Goal: Transaction & Acquisition: Book appointment/travel/reservation

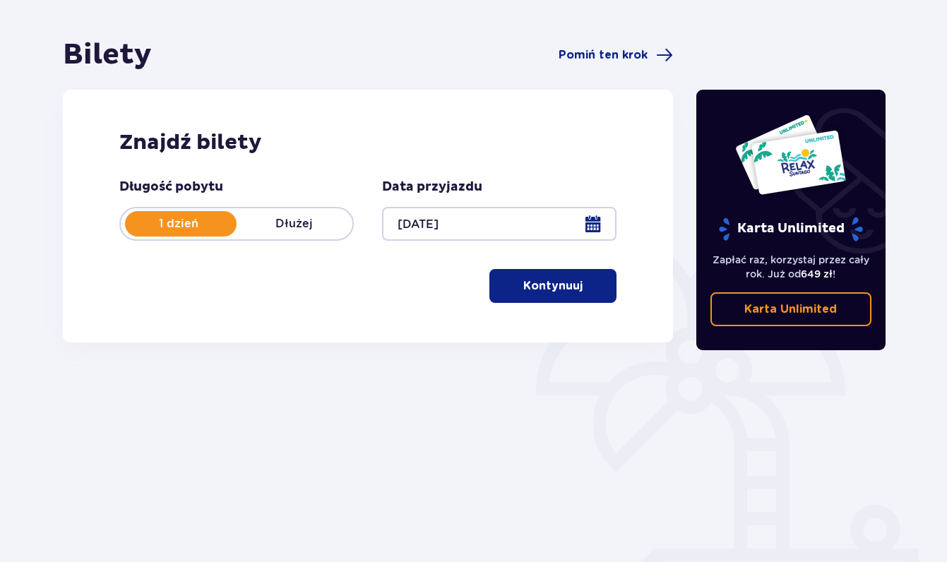
click at [584, 284] on span "button" at bounding box center [585, 286] width 17 height 17
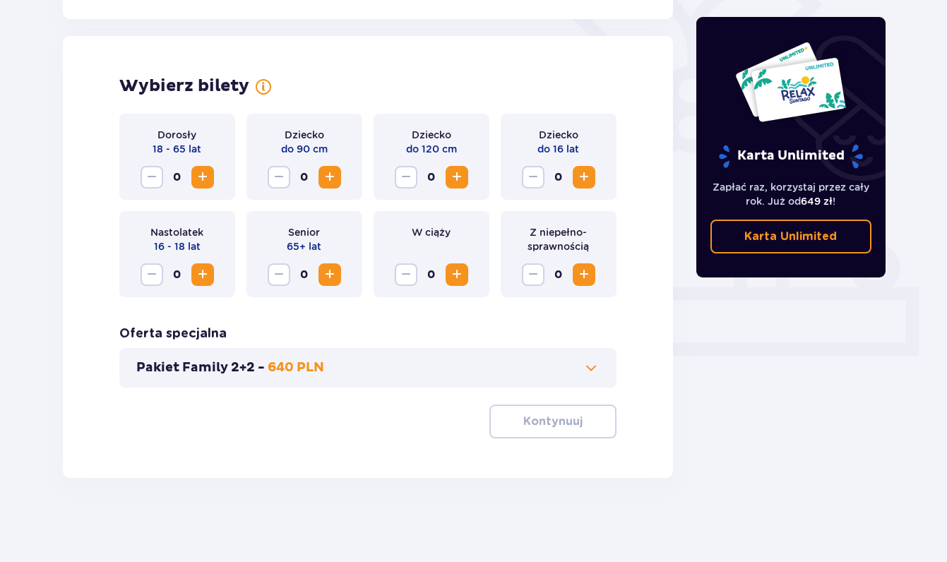
scroll to position [374, 0]
click at [206, 176] on span "Increase" at bounding box center [202, 176] width 17 height 17
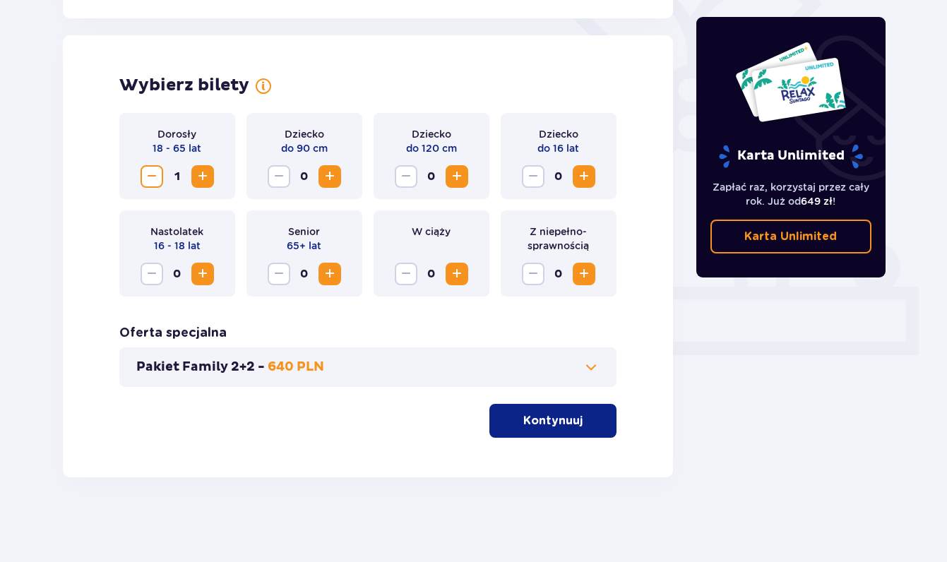
click at [206, 176] on span "Increase" at bounding box center [202, 176] width 17 height 17
click at [451, 378] on div "Pakiet Family 2+2 - 640 PLN" at bounding box center [368, 368] width 498 height 40
click at [510, 366] on button "Pakiet Family 2+2 - 640 PLN" at bounding box center [368, 367] width 464 height 17
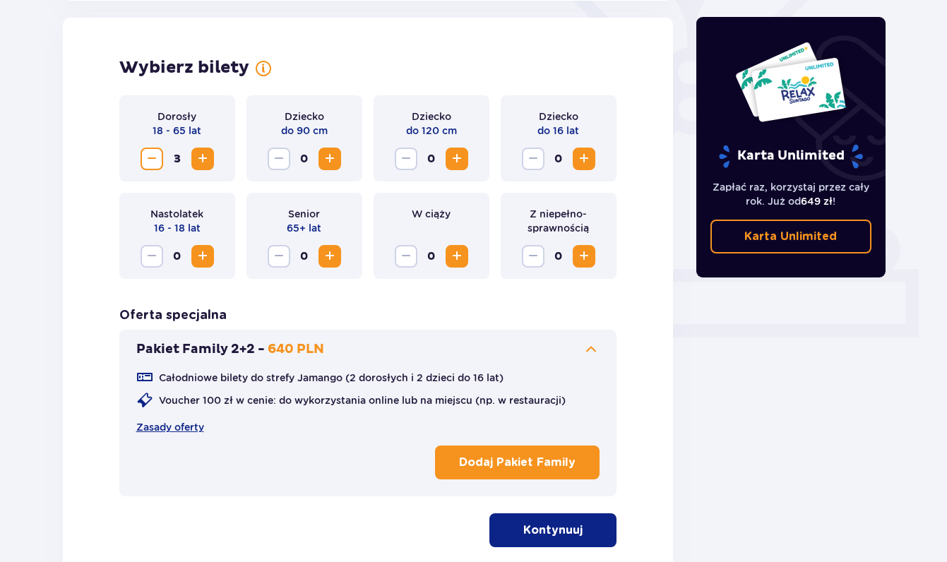
scroll to position [393, 0]
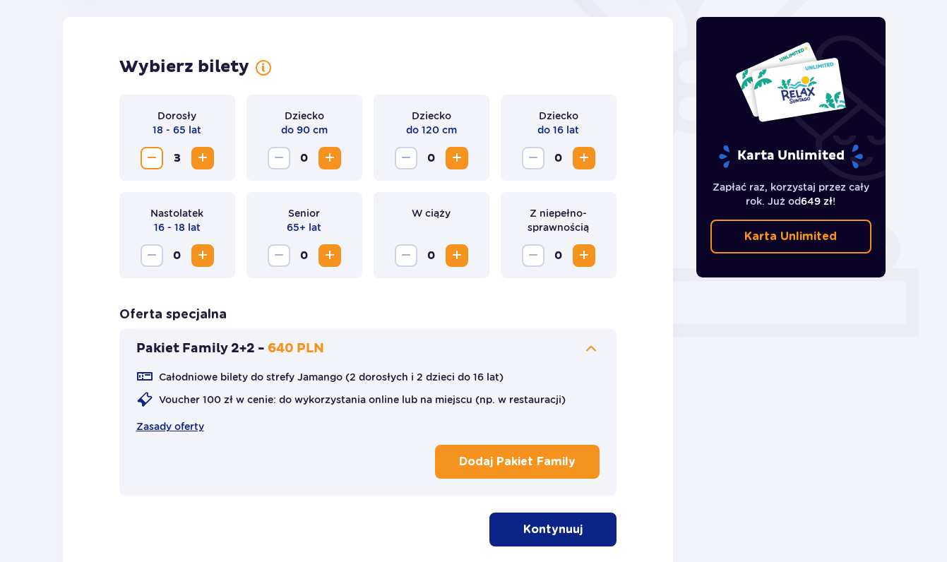
click at [535, 528] on p "Kontynuuj" at bounding box center [553, 530] width 59 height 16
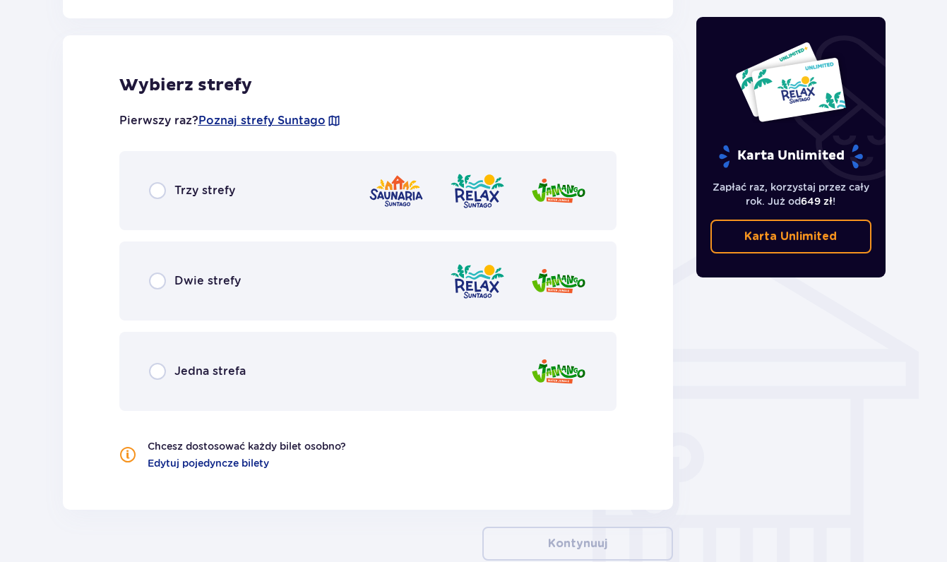
scroll to position [911, 0]
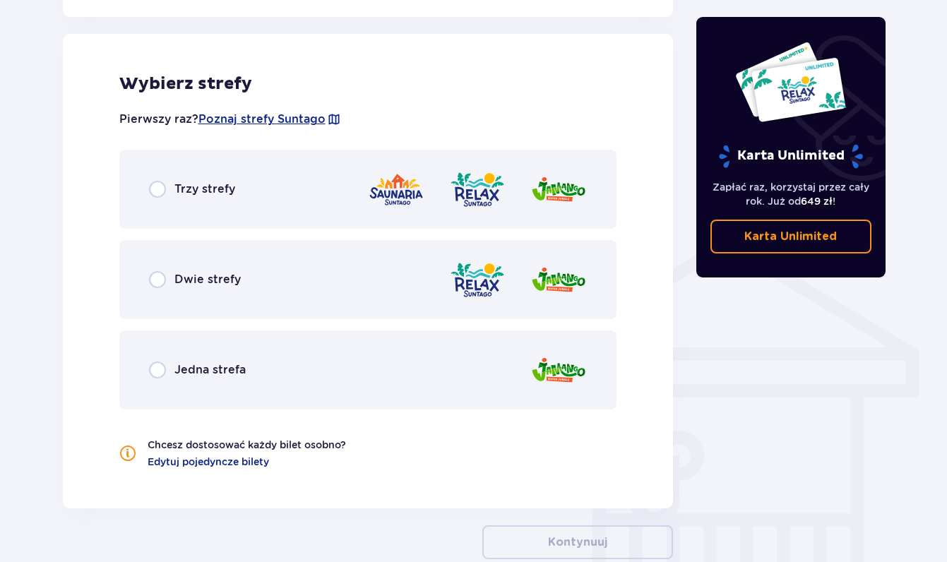
click at [307, 261] on div "Dwie strefy" at bounding box center [368, 279] width 498 height 79
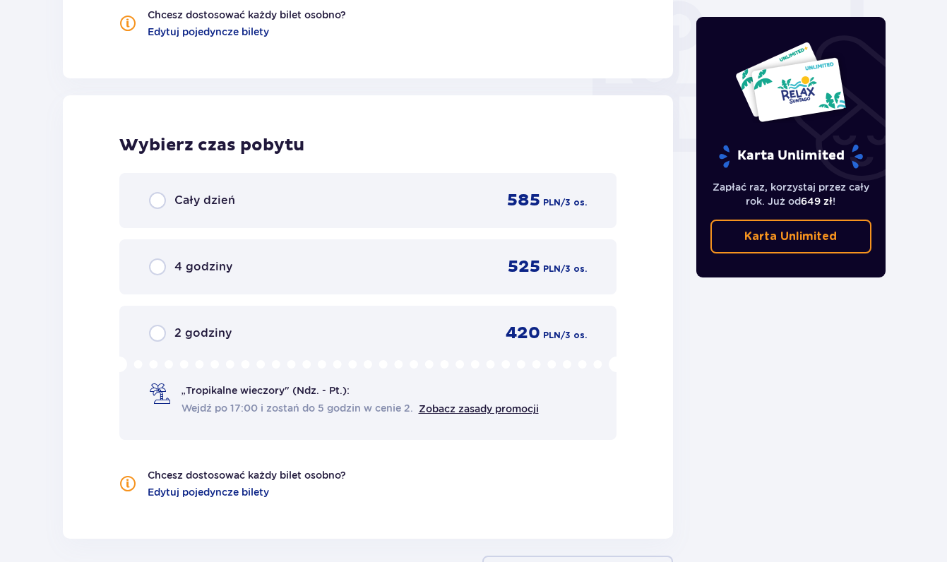
scroll to position [1403, 0]
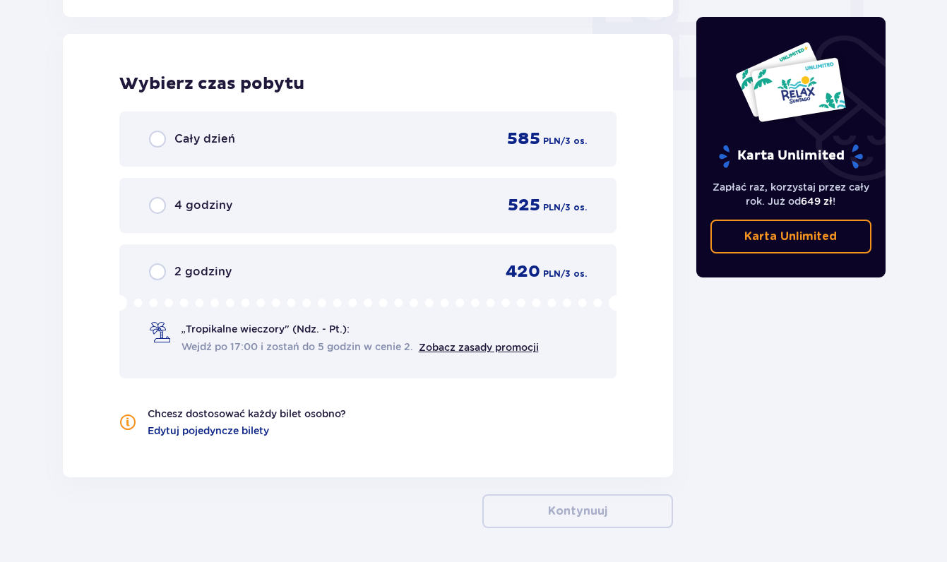
click at [323, 221] on div "4 godziny 525 PLN / 3 os." at bounding box center [368, 205] width 498 height 55
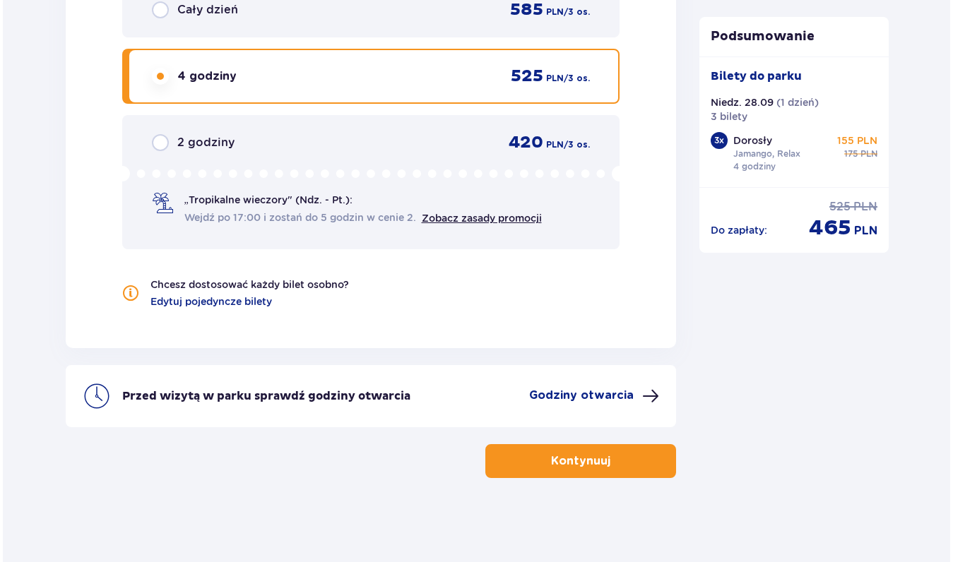
scroll to position [1533, 0]
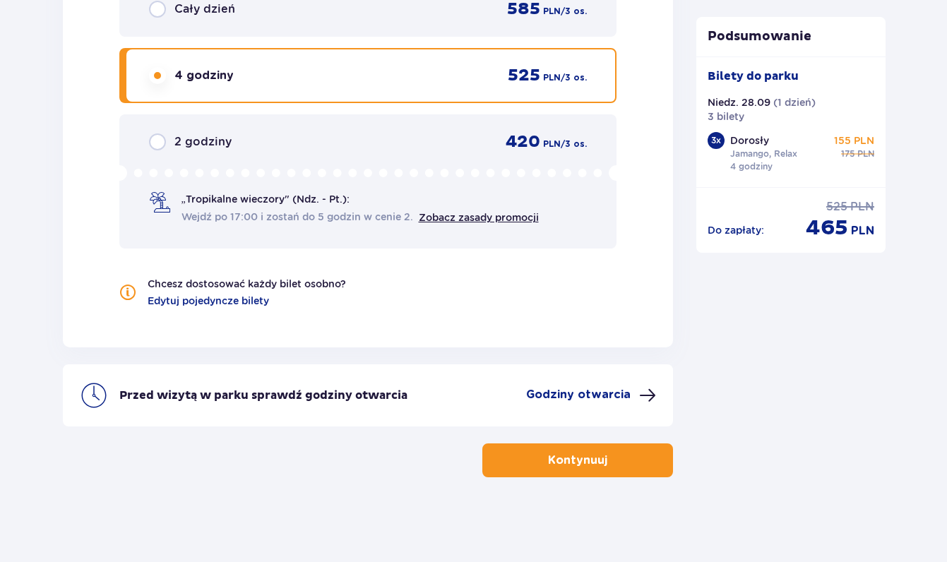
click at [620, 402] on p "Godziny otwarcia" at bounding box center [578, 395] width 105 height 16
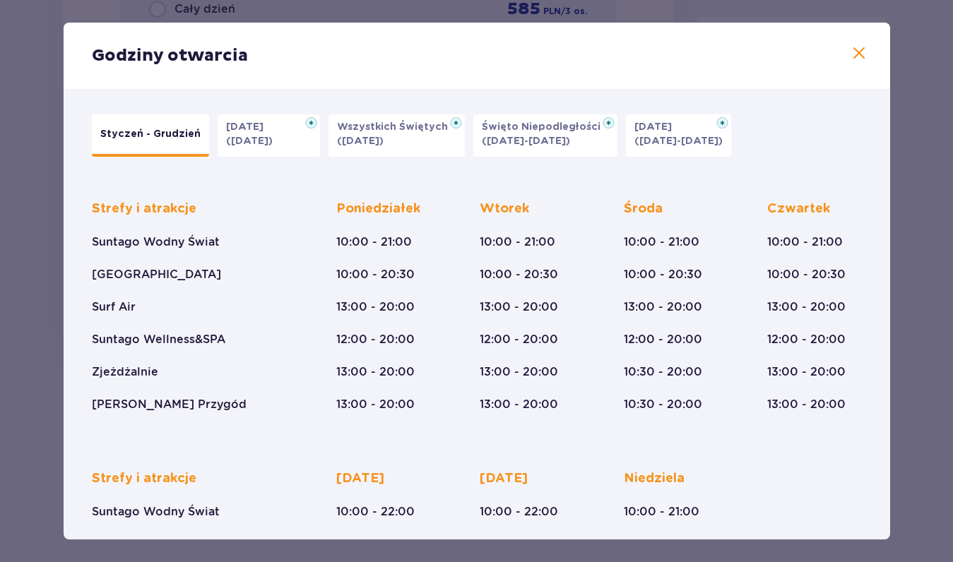
click at [853, 54] on span at bounding box center [859, 53] width 17 height 17
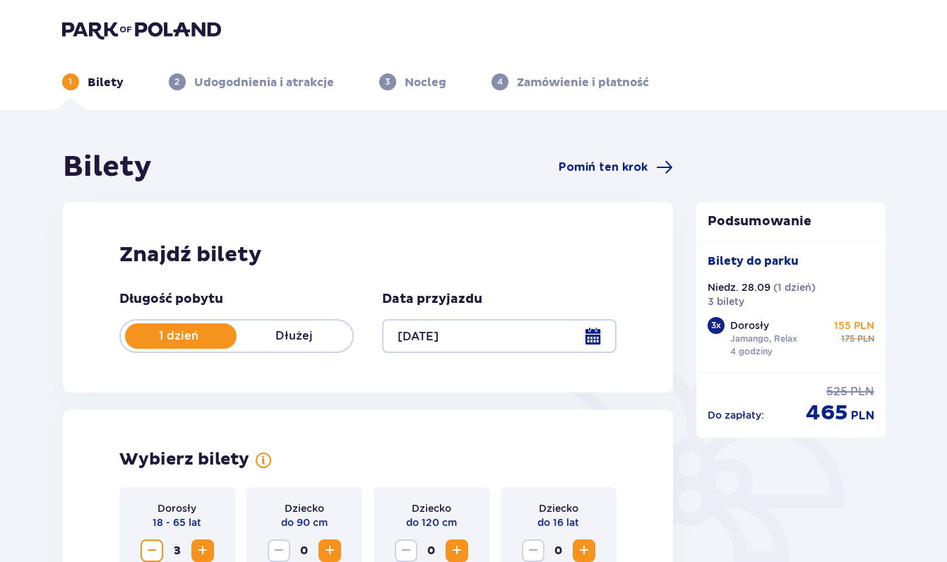
click at [162, 35] on img at bounding box center [141, 30] width 159 height 20
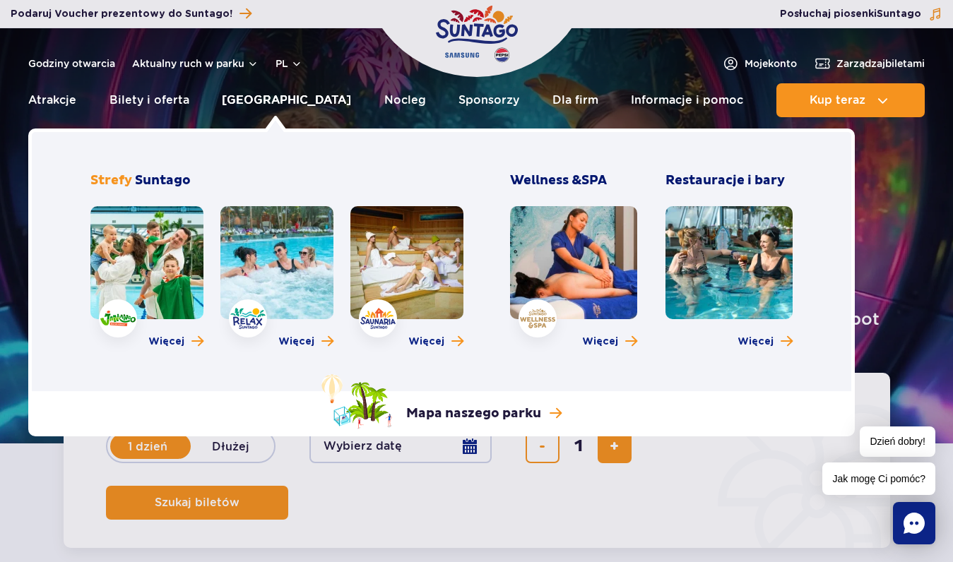
click at [290, 100] on link "[GEOGRAPHIC_DATA]" at bounding box center [286, 100] width 129 height 34
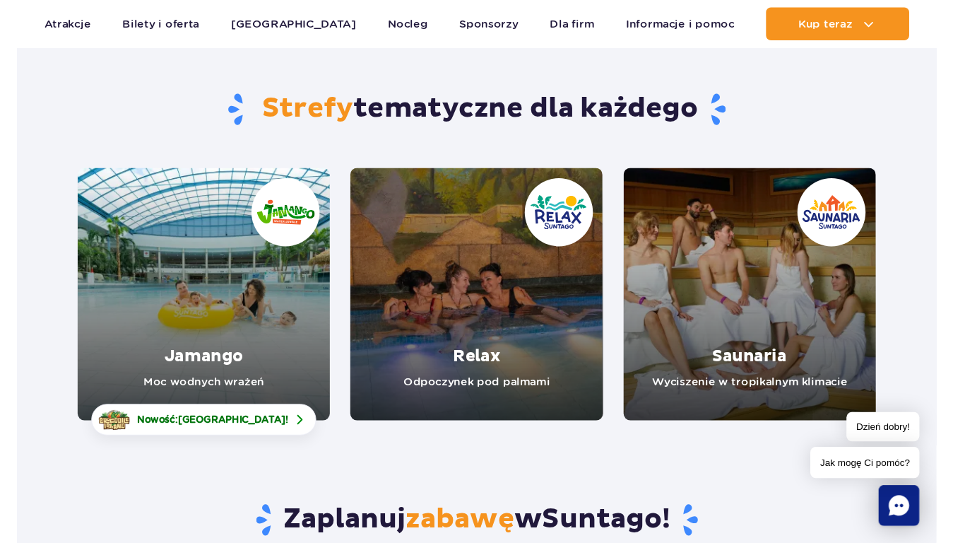
scroll to position [117, 0]
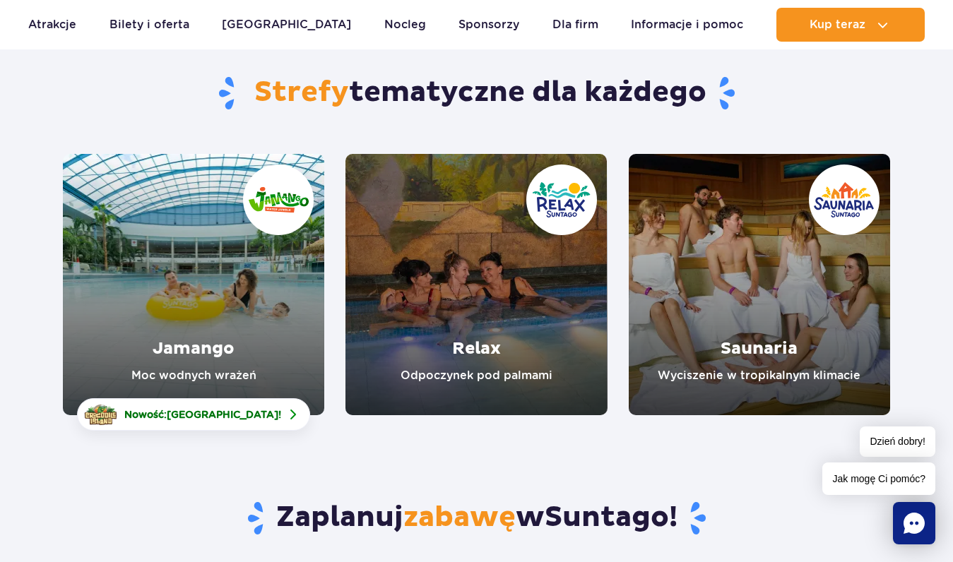
click at [430, 302] on link "Relax" at bounding box center [475, 284] width 261 height 261
click at [206, 314] on link "Jamango" at bounding box center [193, 284] width 261 height 261
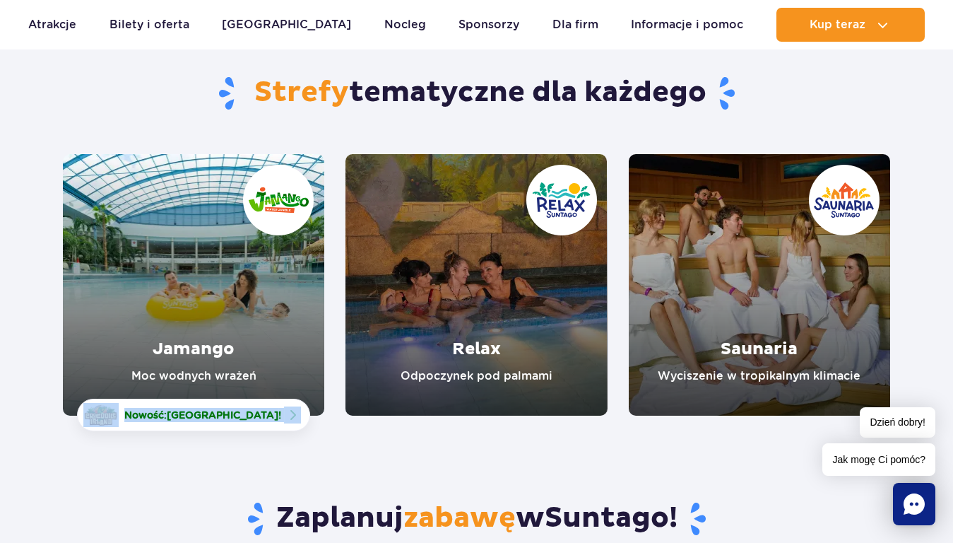
click at [215, 316] on link "Jamango" at bounding box center [193, 284] width 261 height 261
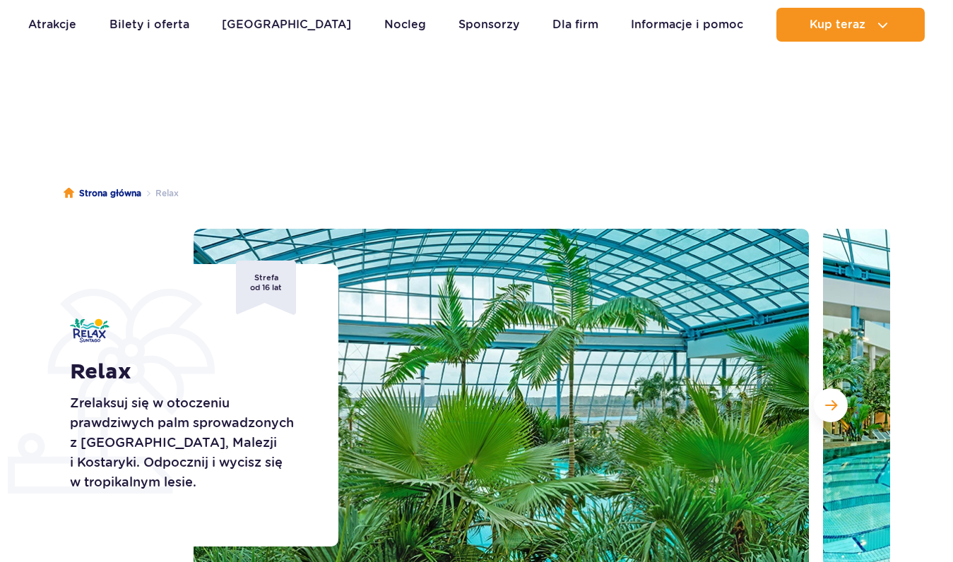
scroll to position [156, 0]
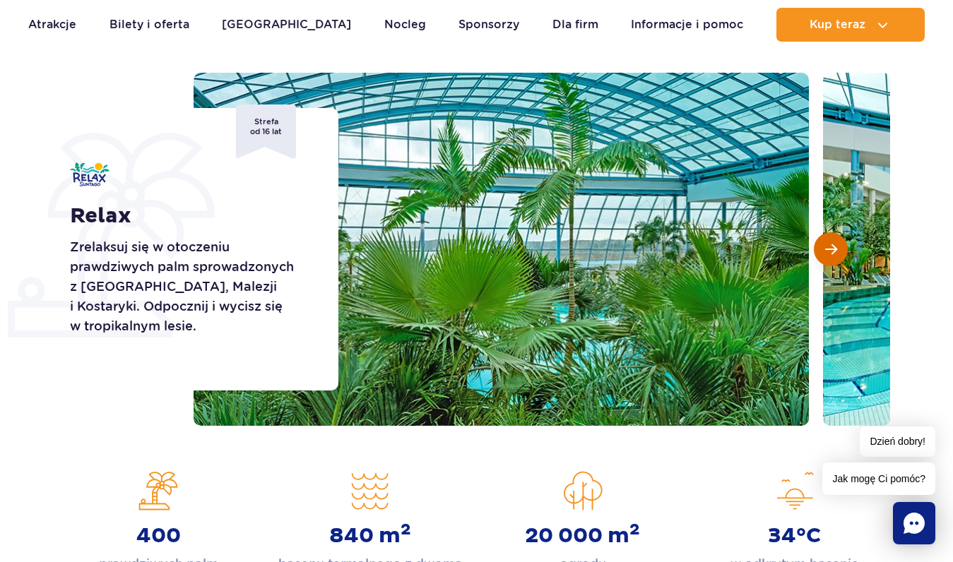
click at [837, 256] on button "Następny slajd" at bounding box center [831, 249] width 34 height 34
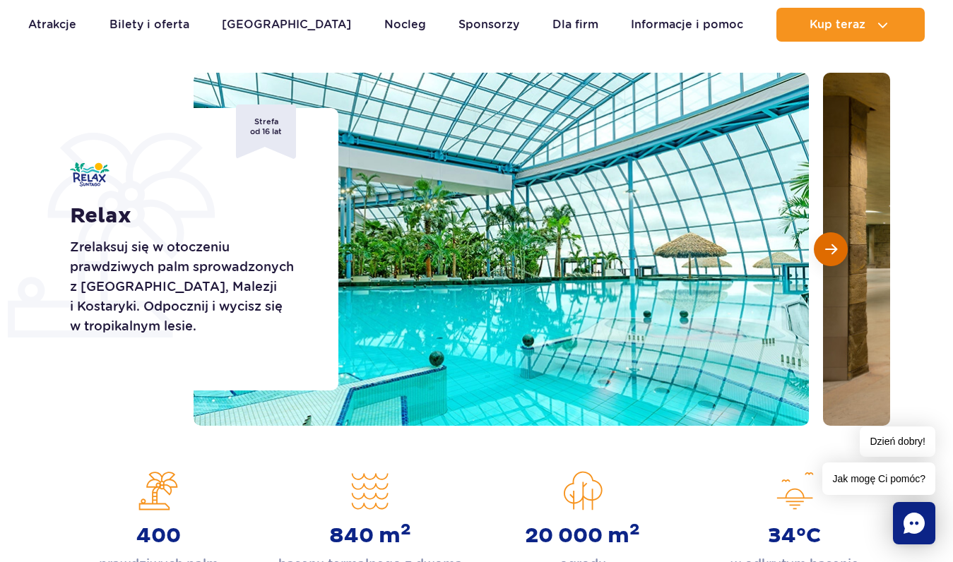
click at [837, 256] on button "Następny slajd" at bounding box center [831, 249] width 34 height 34
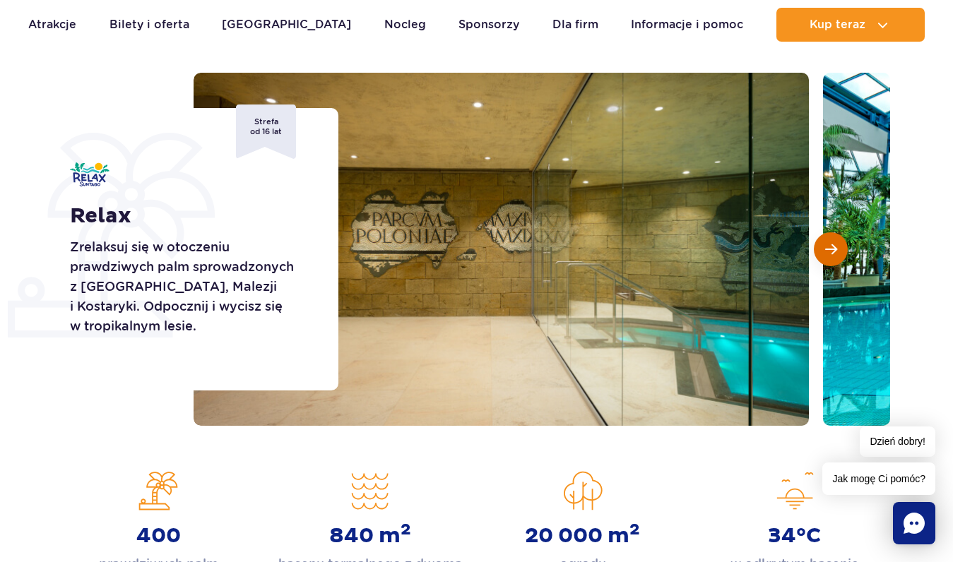
click at [837, 256] on button "Następny slajd" at bounding box center [831, 249] width 34 height 34
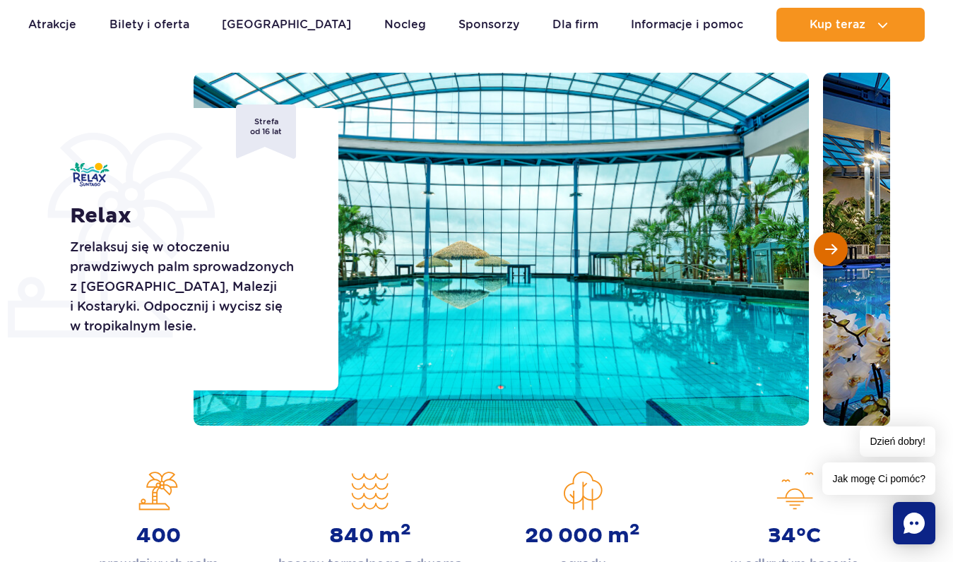
click at [837, 256] on button "Następny slajd" at bounding box center [831, 249] width 34 height 34
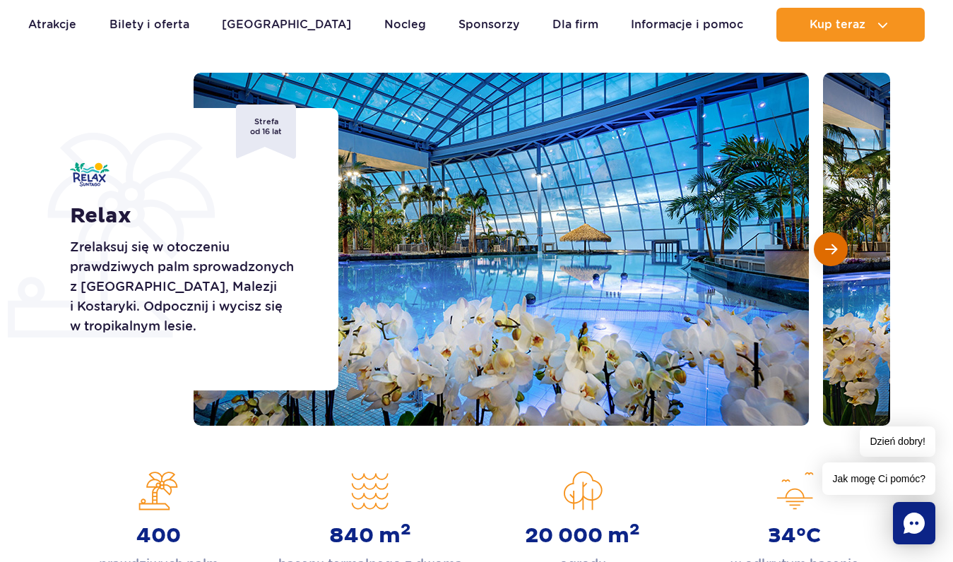
click at [837, 256] on button "Następny slajd" at bounding box center [831, 249] width 34 height 34
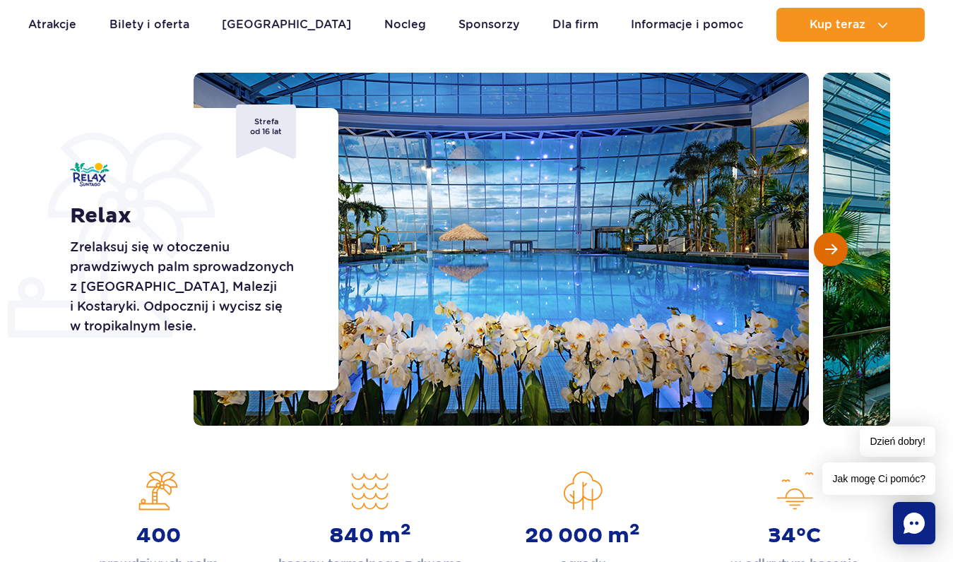
click at [837, 256] on button "Następny slajd" at bounding box center [831, 249] width 34 height 34
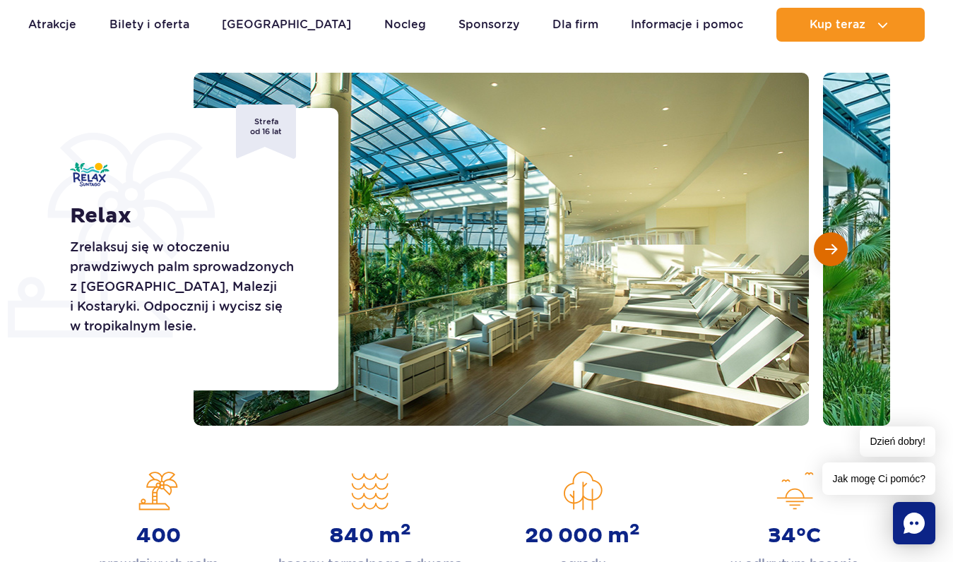
click at [837, 256] on button "Następny slajd" at bounding box center [831, 249] width 34 height 34
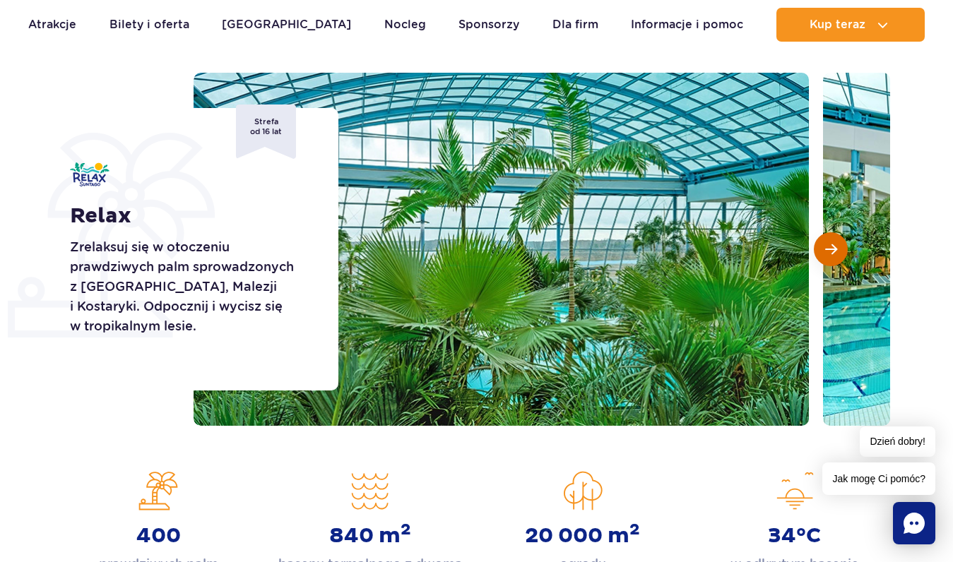
click at [837, 256] on button "Następny slajd" at bounding box center [831, 249] width 34 height 34
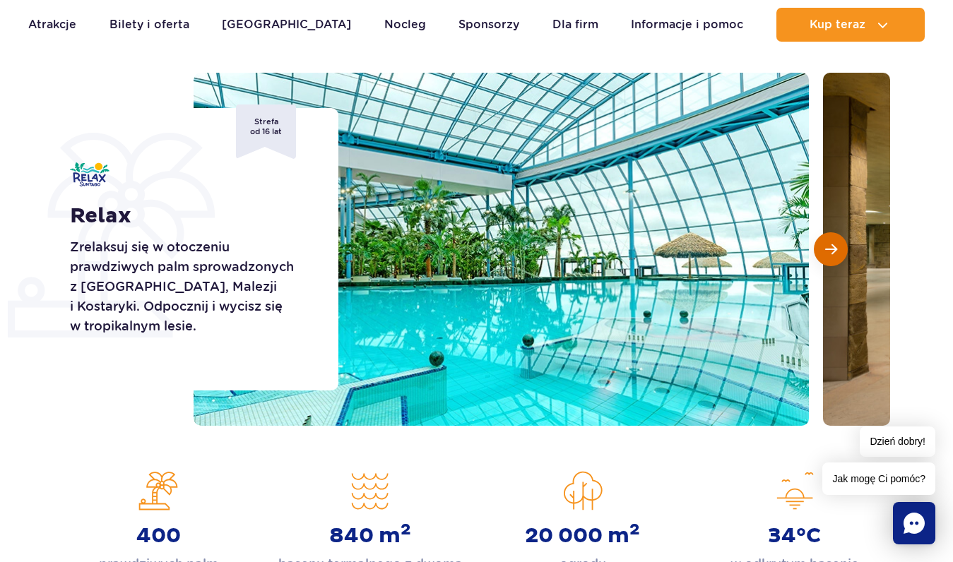
click at [837, 256] on button "Następny slajd" at bounding box center [831, 249] width 34 height 34
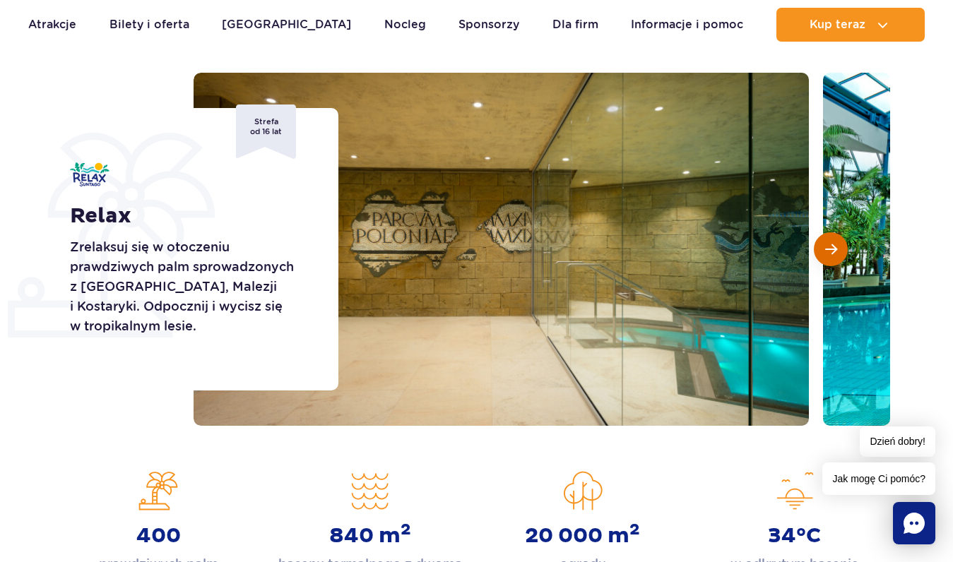
click at [837, 256] on button "Następny slajd" at bounding box center [831, 249] width 34 height 34
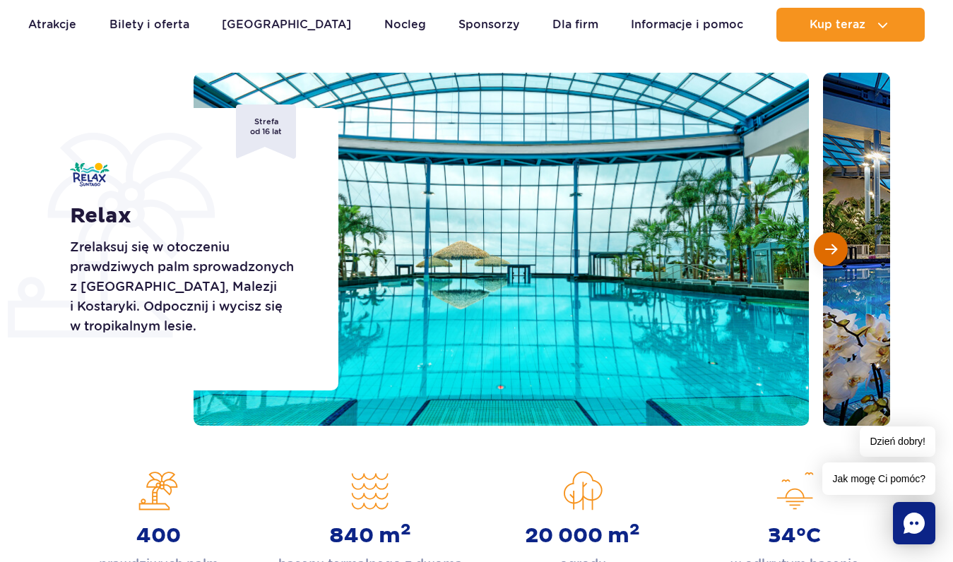
click at [837, 256] on button "Następny slajd" at bounding box center [831, 249] width 34 height 34
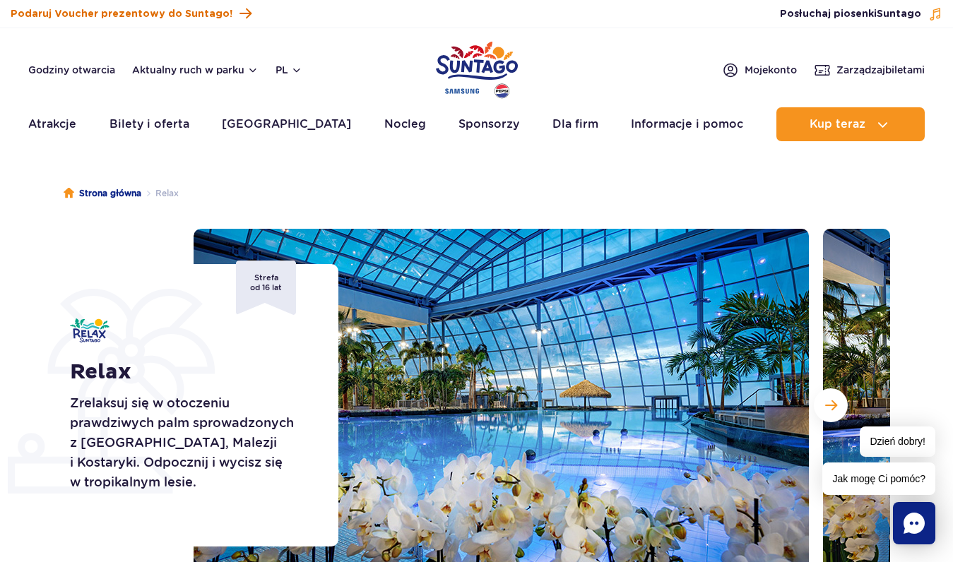
scroll to position [0, 0]
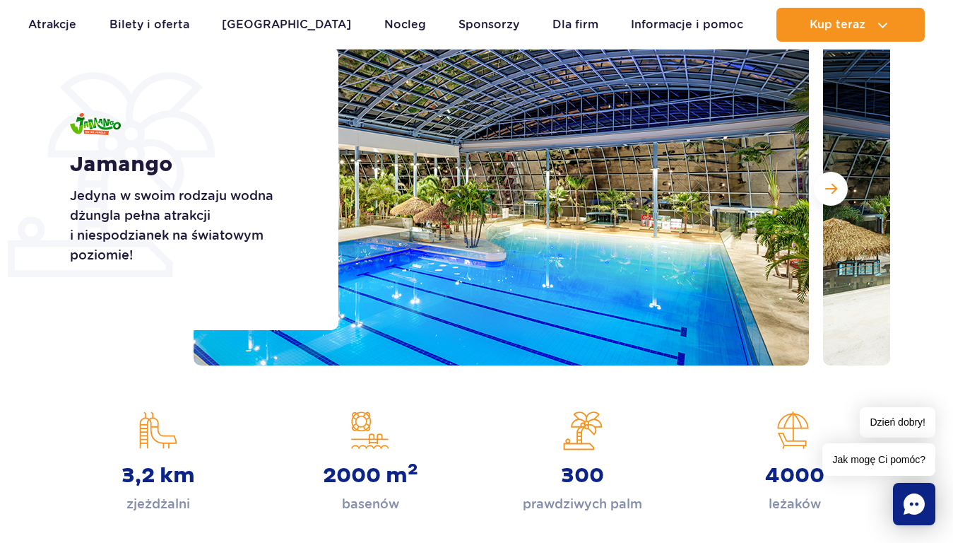
scroll to position [220, 0]
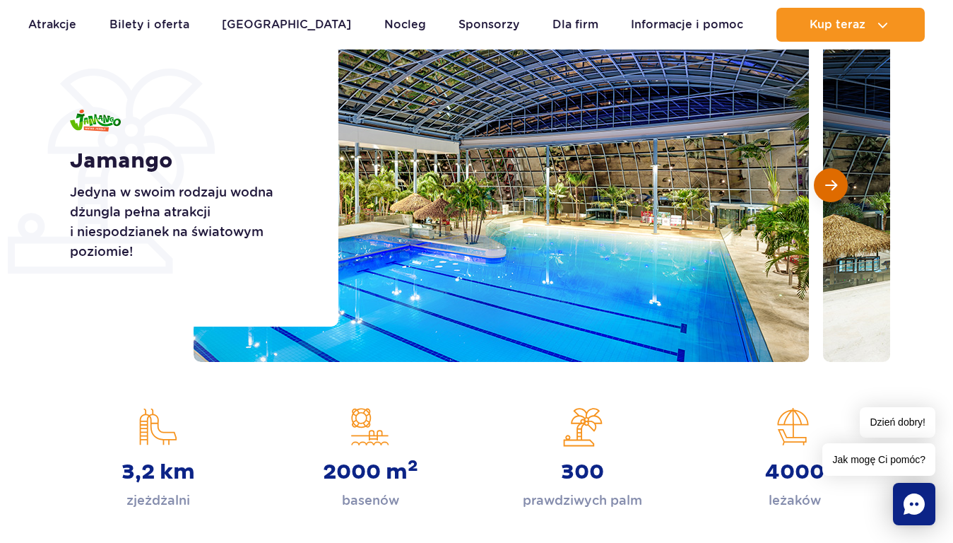
click at [842, 189] on button "Następny slajd" at bounding box center [831, 185] width 34 height 34
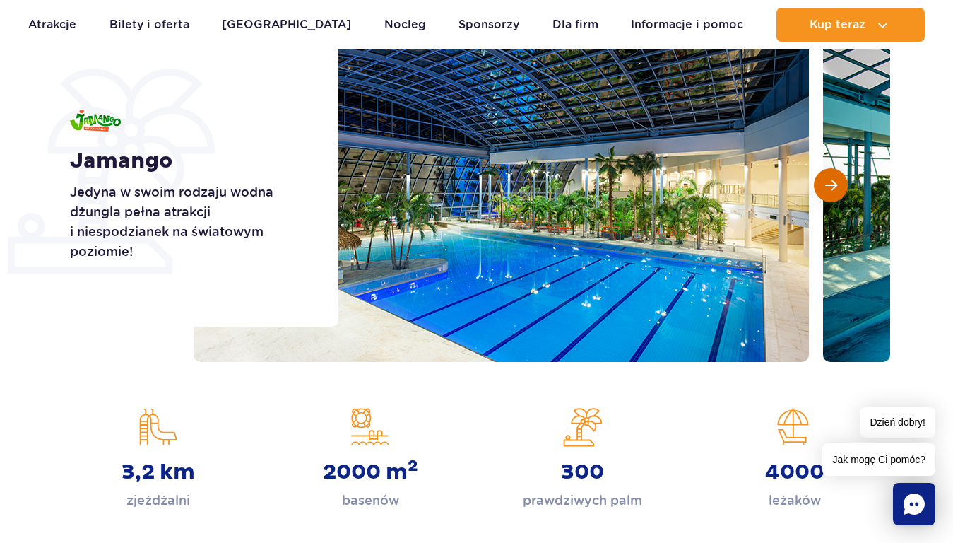
click at [842, 189] on button "Następny slajd" at bounding box center [831, 185] width 34 height 34
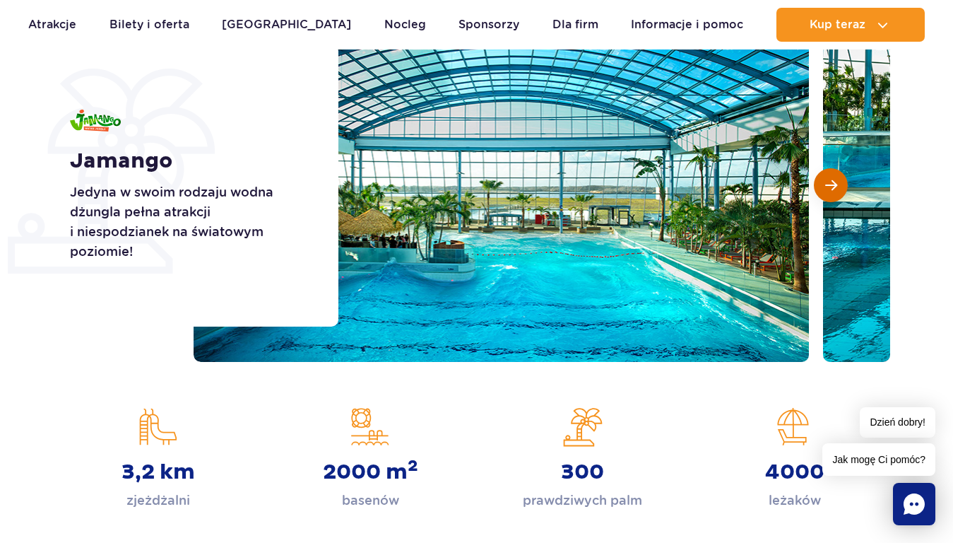
click at [842, 189] on button "Następny slajd" at bounding box center [831, 185] width 34 height 34
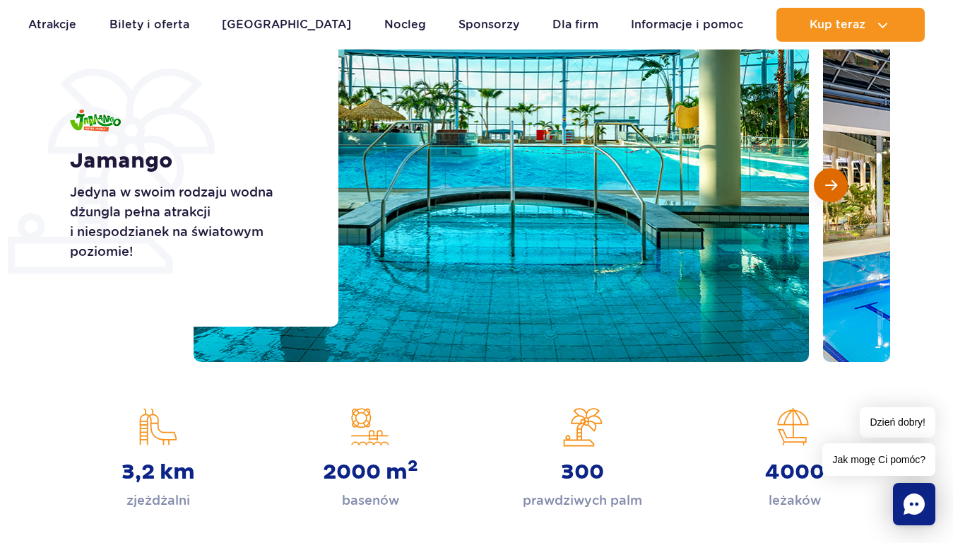
click at [842, 189] on button "Następny slajd" at bounding box center [831, 185] width 34 height 34
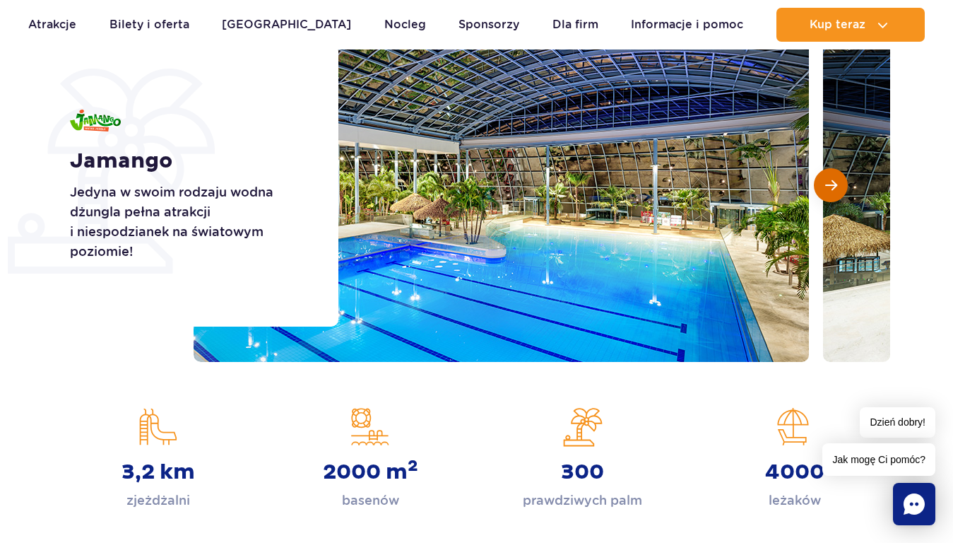
click at [842, 189] on button "Następny slajd" at bounding box center [831, 185] width 34 height 34
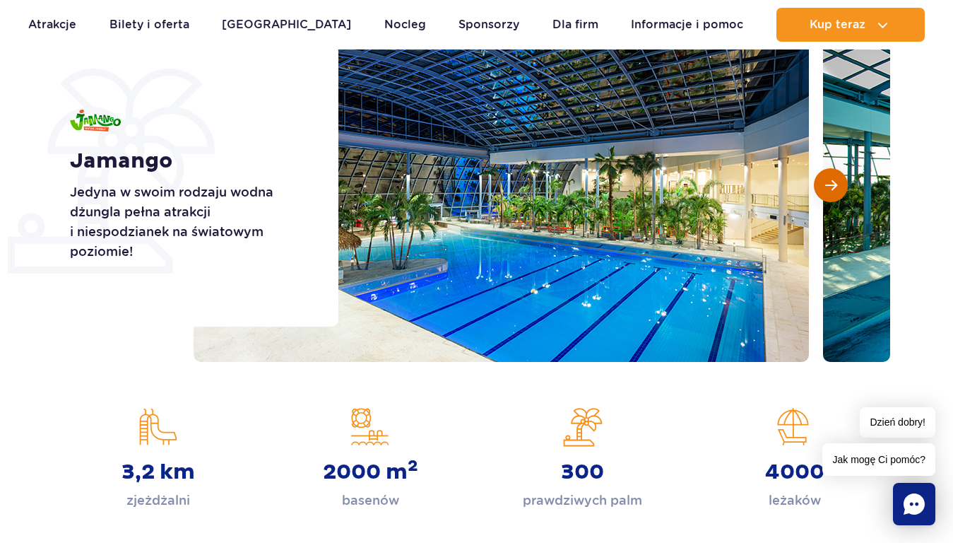
click at [842, 189] on button "Następny slajd" at bounding box center [831, 185] width 34 height 34
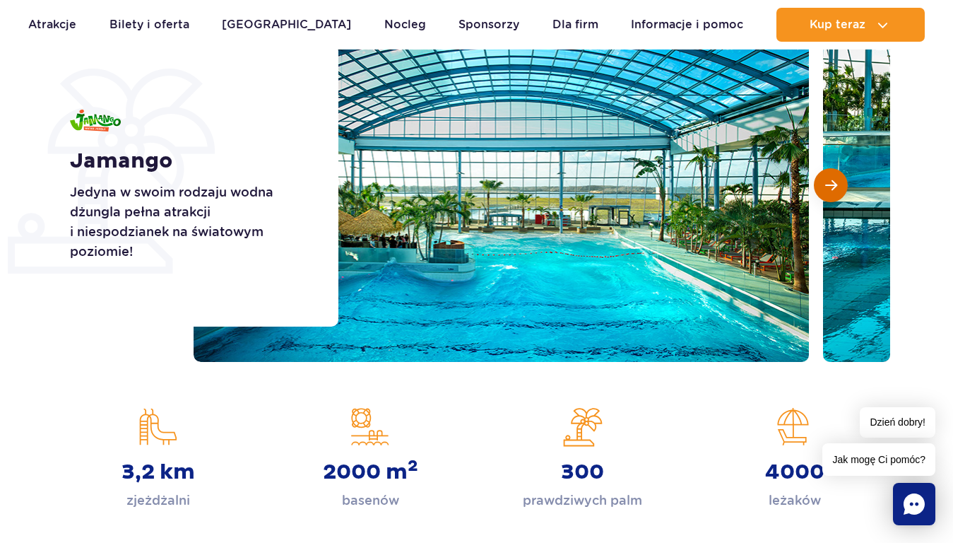
click at [842, 189] on button "Następny slajd" at bounding box center [831, 185] width 34 height 34
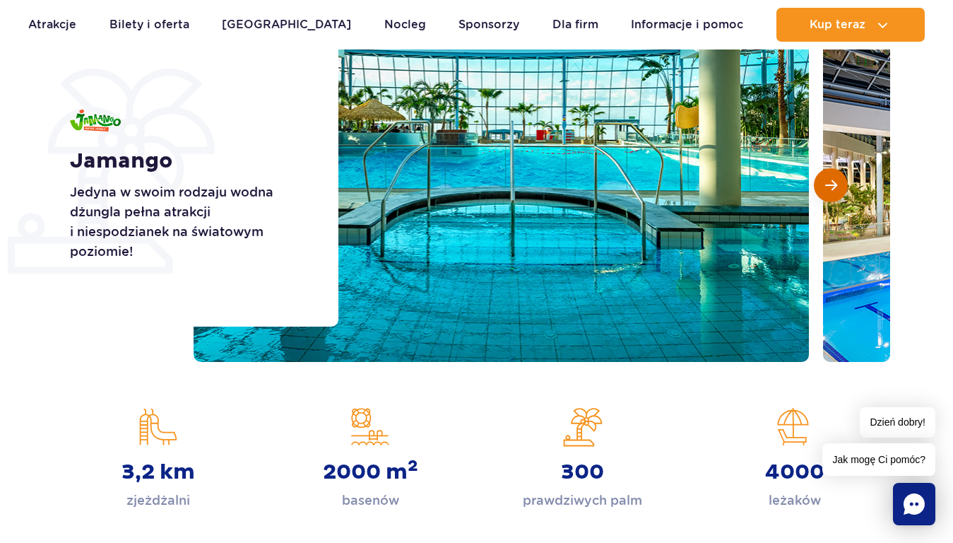
click at [842, 189] on button "Następny slajd" at bounding box center [831, 185] width 34 height 34
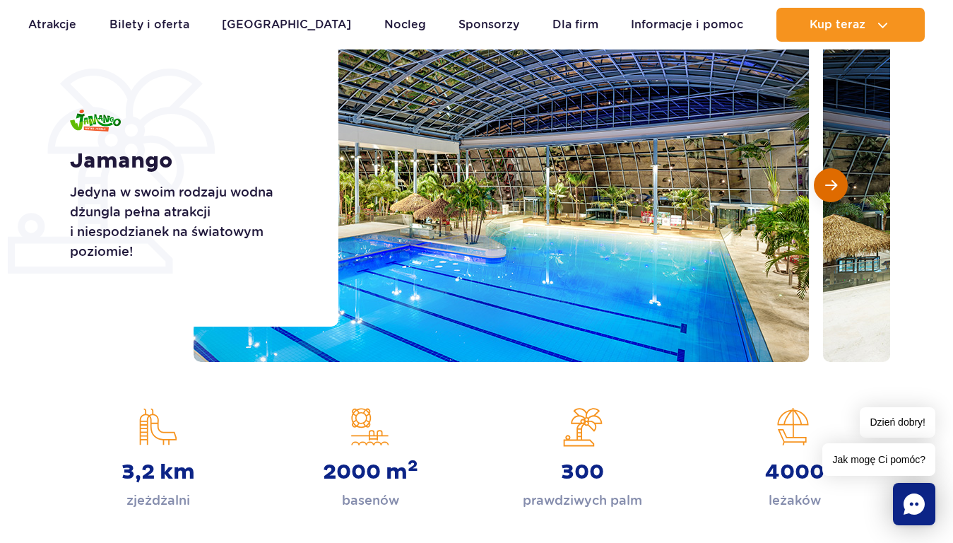
click at [842, 189] on button "Następny slajd" at bounding box center [831, 185] width 34 height 34
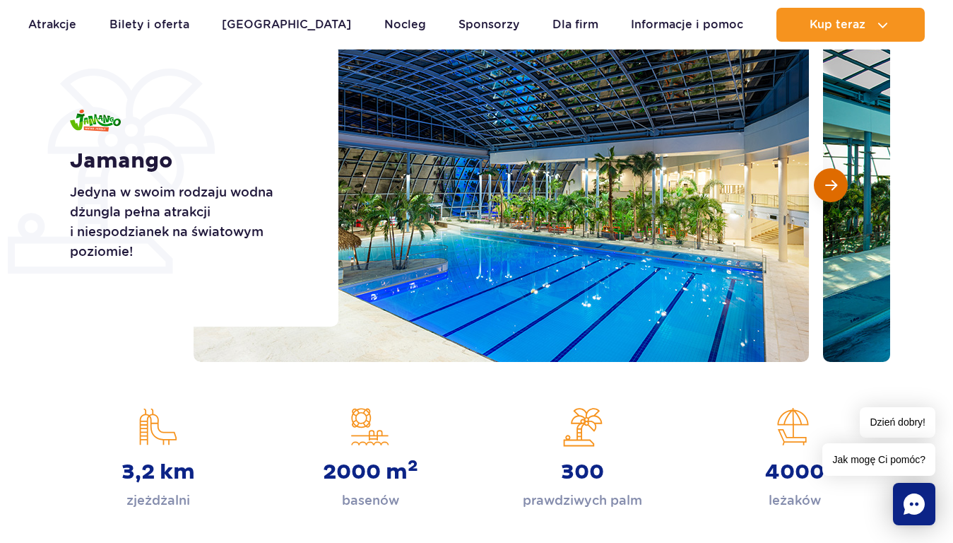
click at [842, 189] on button "Następny slajd" at bounding box center [831, 185] width 34 height 34
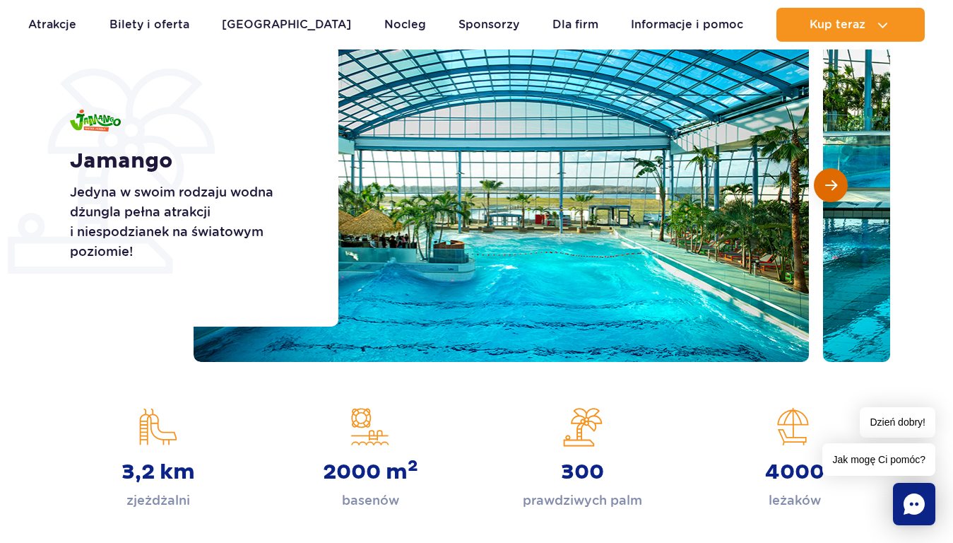
click at [842, 189] on button "Następny slajd" at bounding box center [831, 185] width 34 height 34
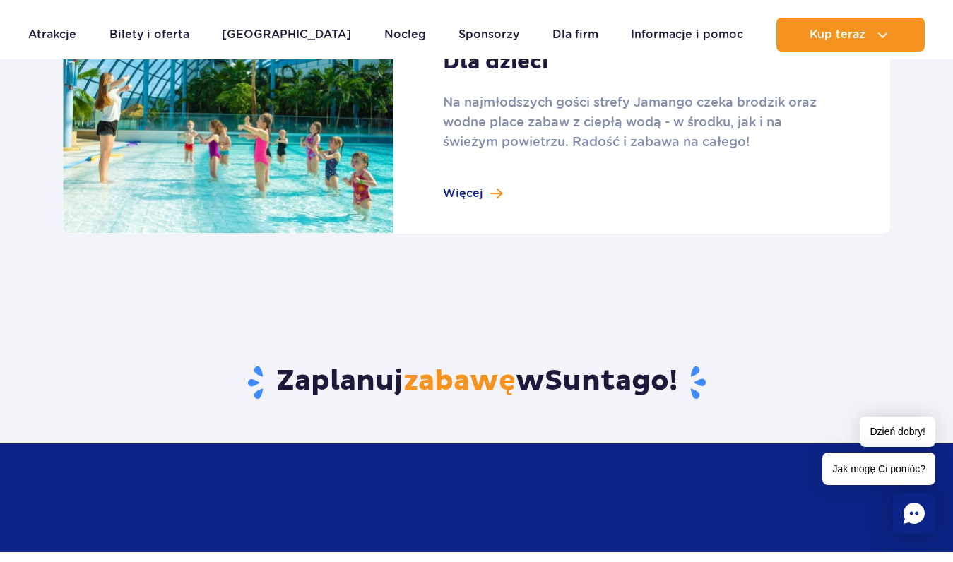
scroll to position [2073, 0]
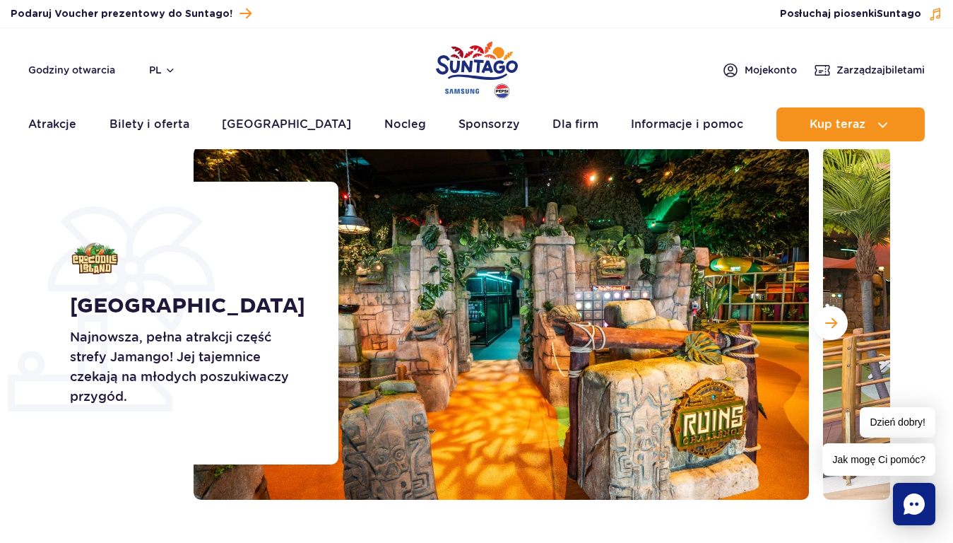
scroll to position [93, 0]
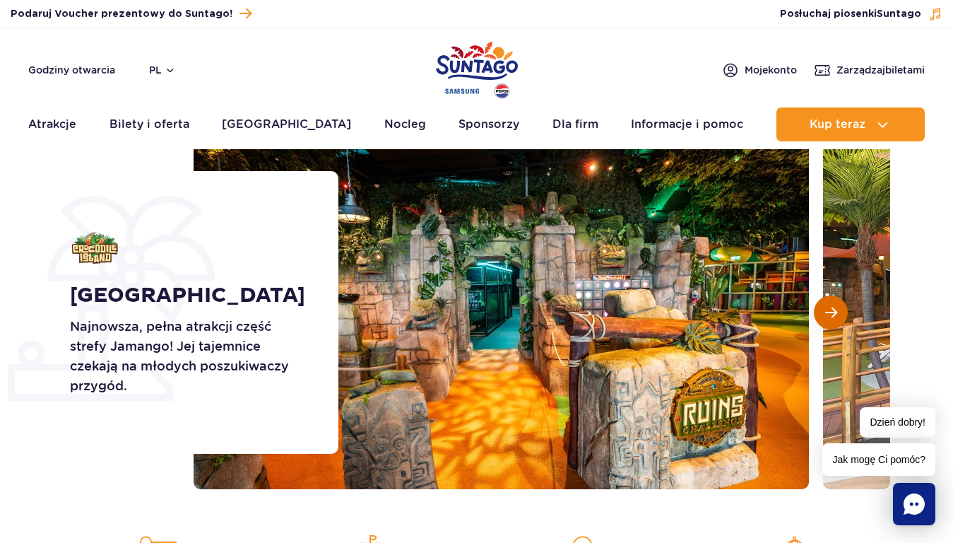
click at [840, 322] on button "Następny slajd" at bounding box center [831, 312] width 34 height 34
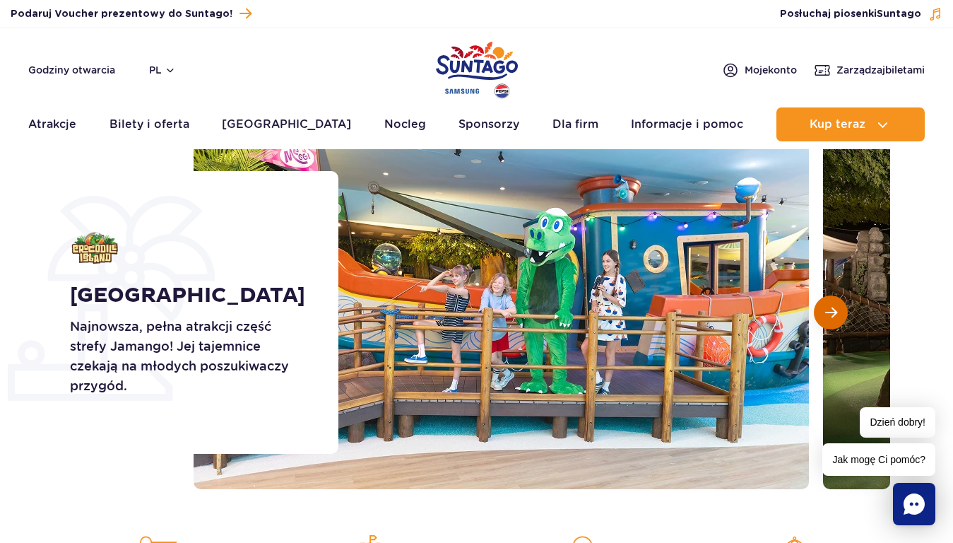
click at [840, 322] on button "Następny slajd" at bounding box center [831, 312] width 34 height 34
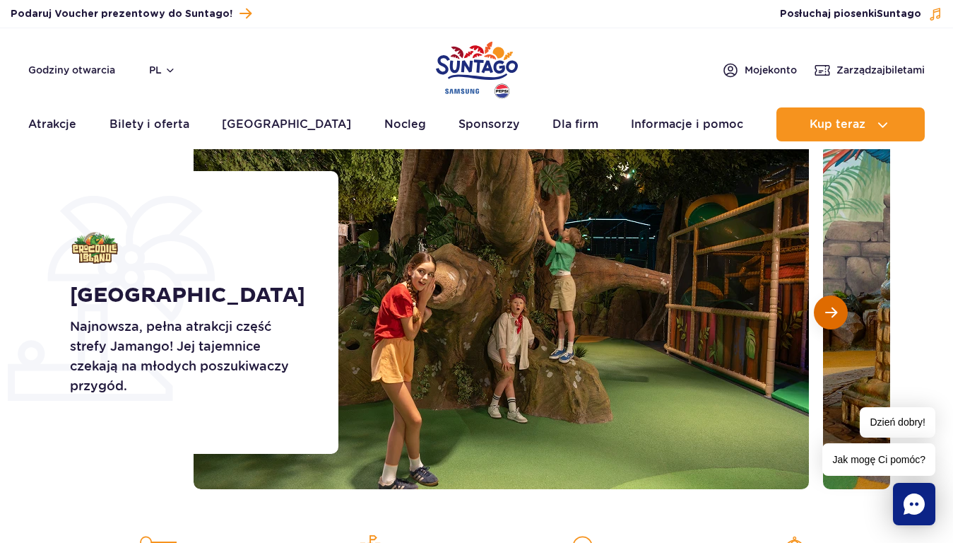
click at [840, 322] on button "Następny slajd" at bounding box center [831, 312] width 34 height 34
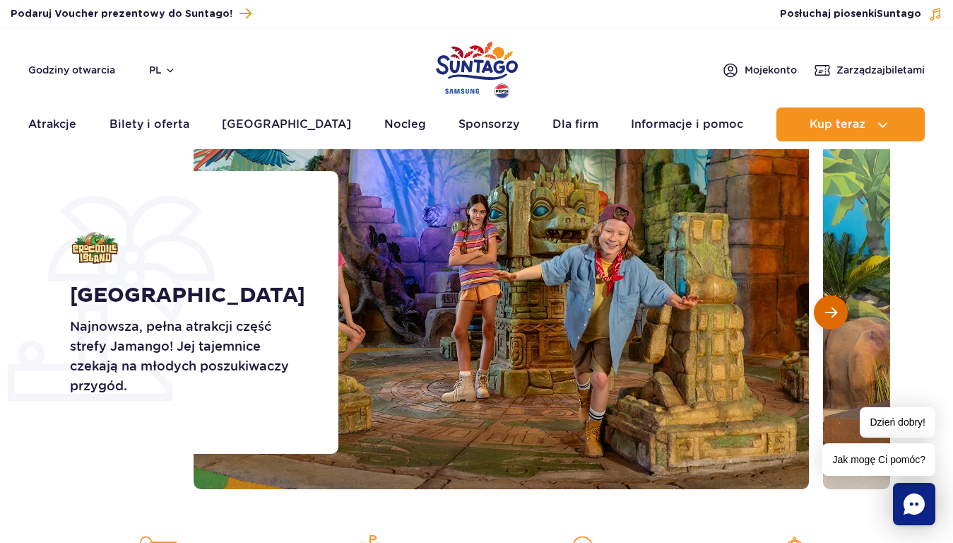
click at [840, 322] on button "Następny slajd" at bounding box center [831, 312] width 34 height 34
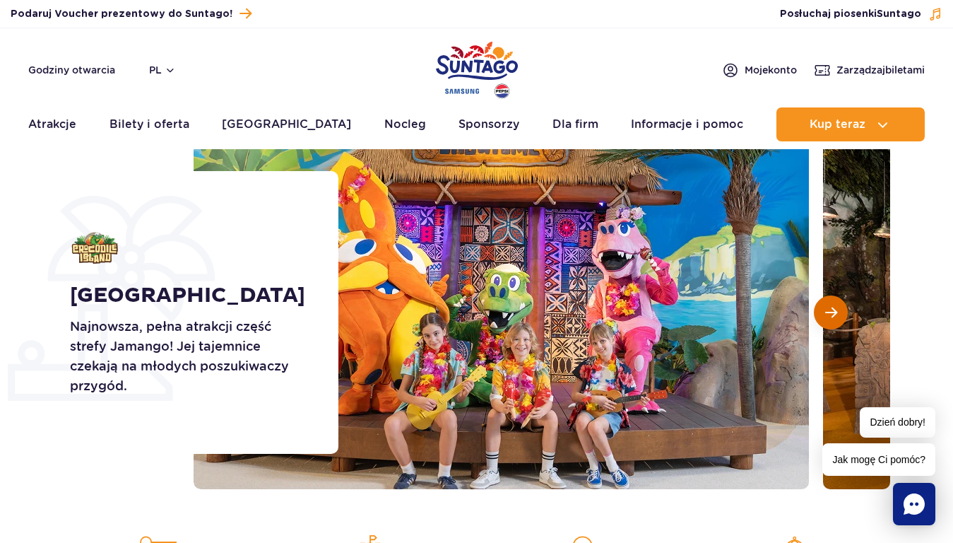
click at [840, 322] on button "Następny slajd" at bounding box center [831, 312] width 34 height 34
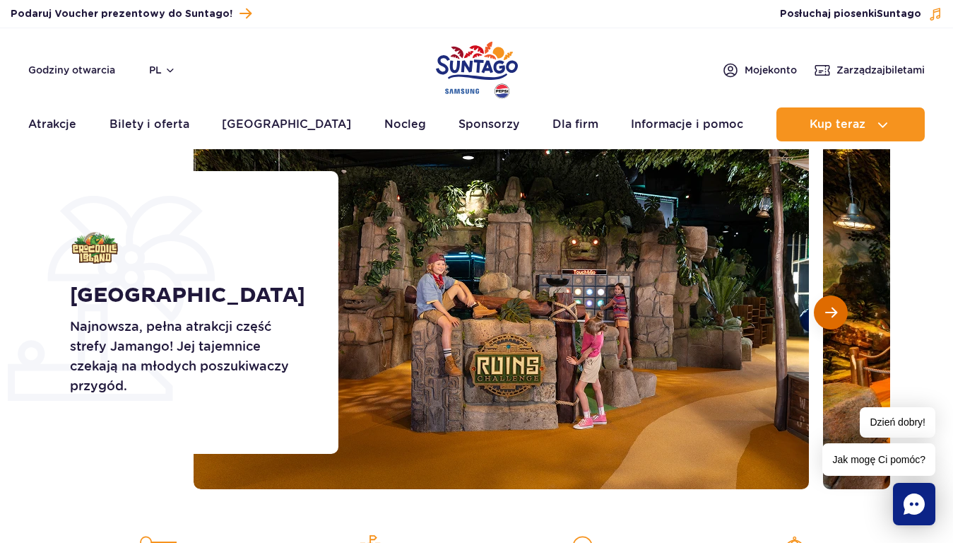
click at [840, 322] on button "Następny slajd" at bounding box center [831, 312] width 34 height 34
